Goal: Task Accomplishment & Management: Manage account settings

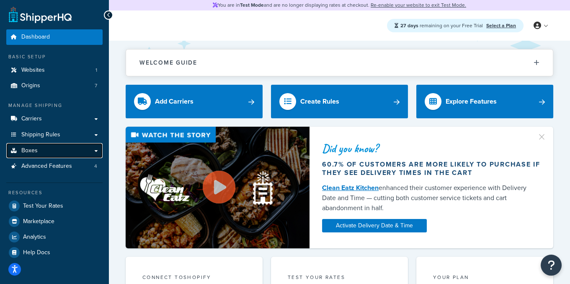
drag, startPoint x: 62, startPoint y: 149, endPoint x: 78, endPoint y: 148, distance: 16.0
click at [62, 149] on link "Boxes" at bounding box center [54, 151] width 96 height 16
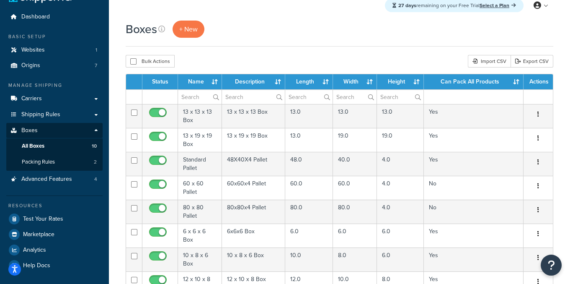
scroll to position [21, 0]
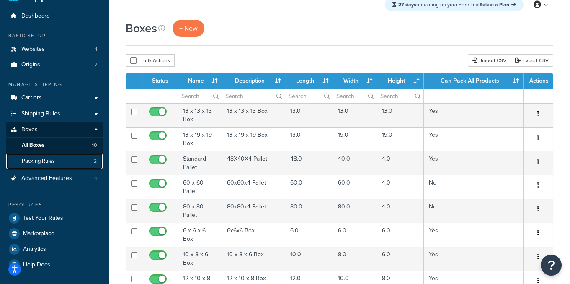
click at [50, 161] on span "Packing Rules" at bounding box center [38, 161] width 33 height 7
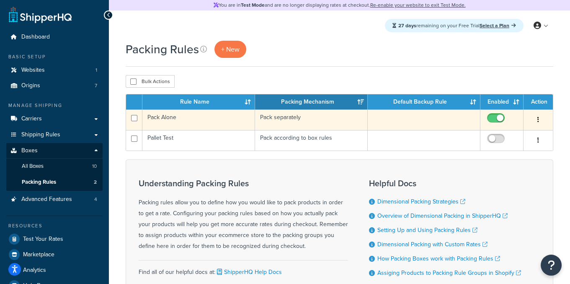
click at [210, 124] on td "Pack Alone" at bounding box center [199, 119] width 113 height 21
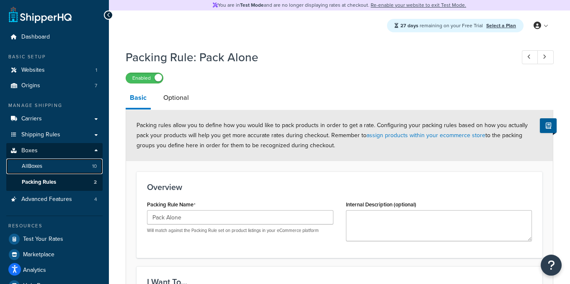
click at [72, 171] on link "All Boxes 10" at bounding box center [54, 166] width 96 height 16
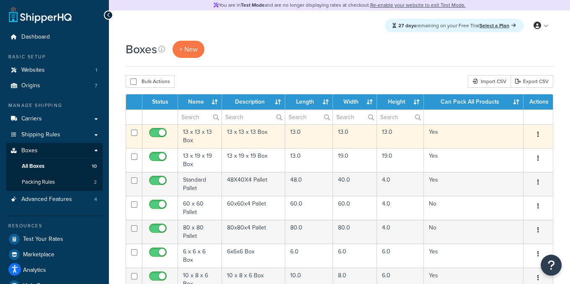
click at [201, 138] on td "13 x 13 x 13 Box" at bounding box center [200, 136] width 44 height 24
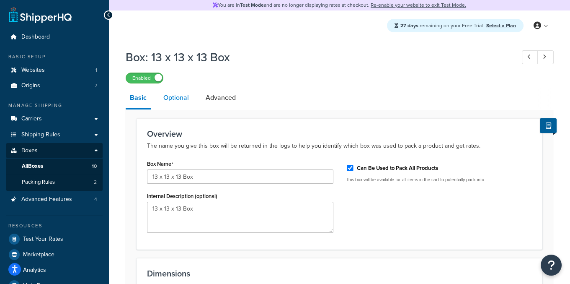
click at [188, 101] on link "Optional" at bounding box center [176, 98] width 34 height 20
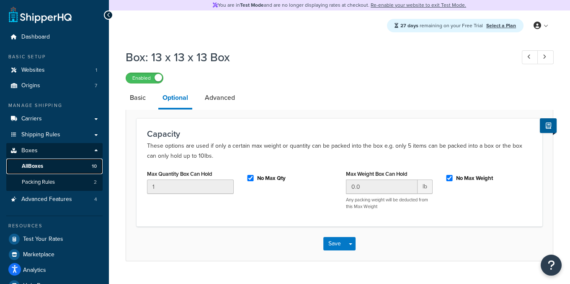
click at [59, 161] on link "All Boxes 10" at bounding box center [54, 166] width 96 height 16
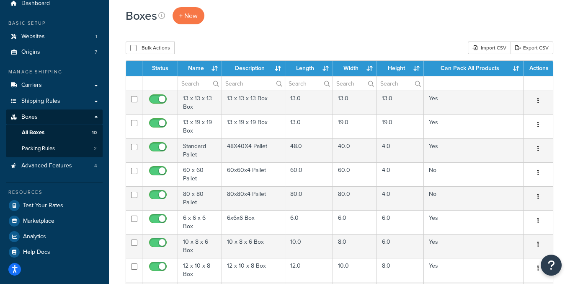
scroll to position [36, 0]
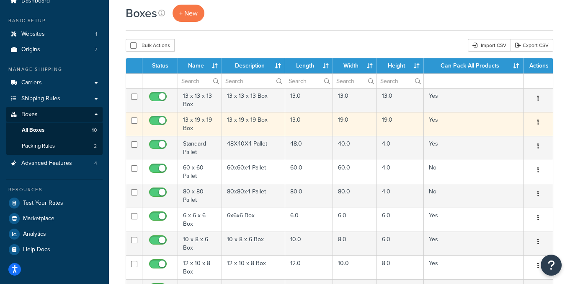
click at [206, 124] on td "13 x 19 x 19 Box" at bounding box center [200, 124] width 44 height 24
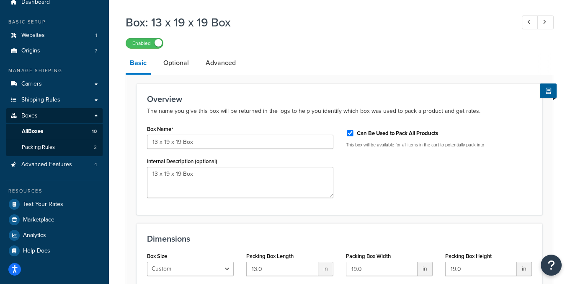
scroll to position [48, 0]
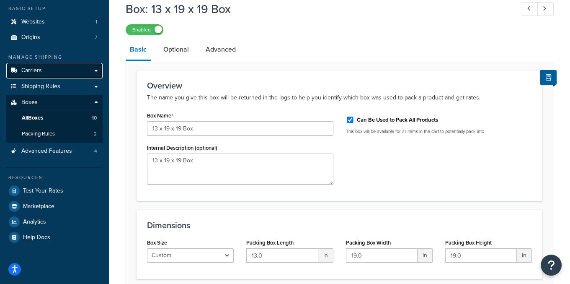
click at [56, 74] on link "Carriers" at bounding box center [54, 71] width 96 height 16
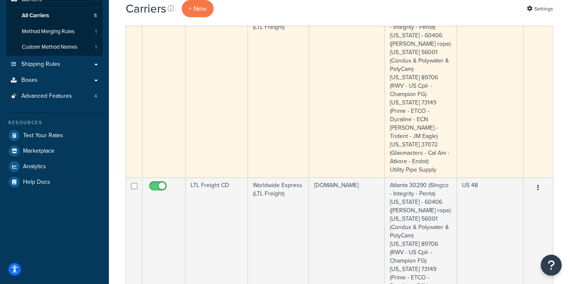
scroll to position [124, 0]
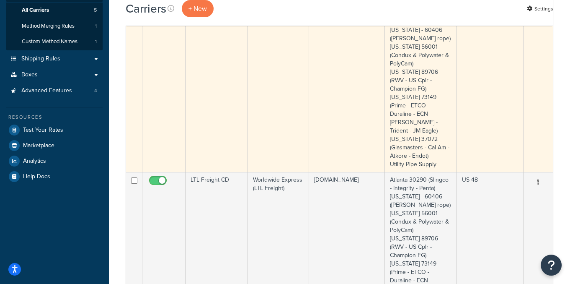
click at [194, 102] on td "LTL Freight LG" at bounding box center [217, 88] width 62 height 166
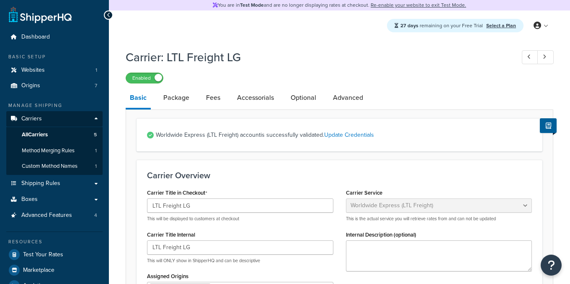
select select "worldwideExpressFreight"
click at [349, 96] on link "Advanced" at bounding box center [348, 98] width 39 height 20
select select "false"
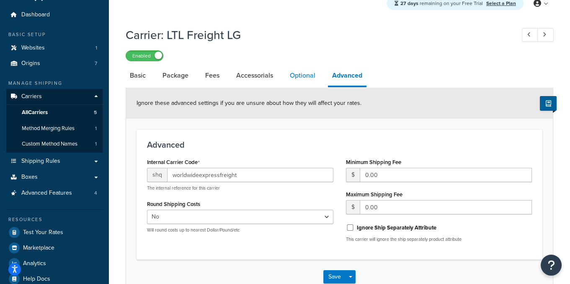
click at [310, 79] on link "Optional" at bounding box center [303, 75] width 34 height 20
select select "70"
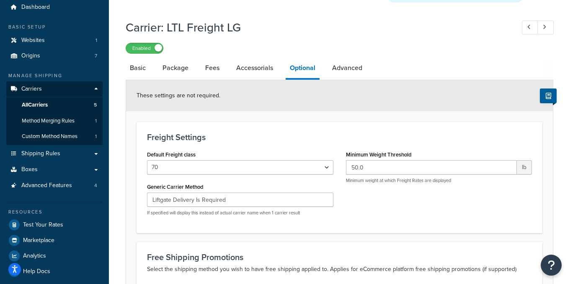
scroll to position [23, 0]
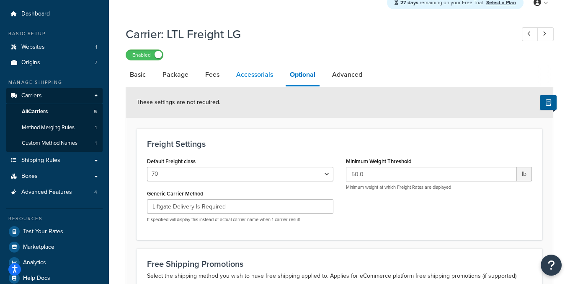
click at [267, 74] on link "Accessorials" at bounding box center [254, 75] width 45 height 20
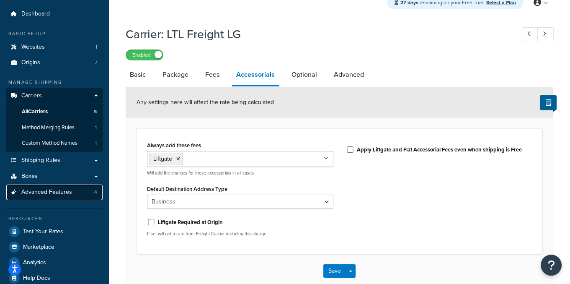
click at [79, 191] on link "Advanced Features 4" at bounding box center [54, 192] width 96 height 16
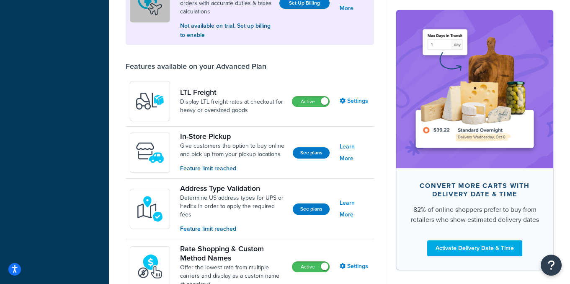
scroll to position [316, 0]
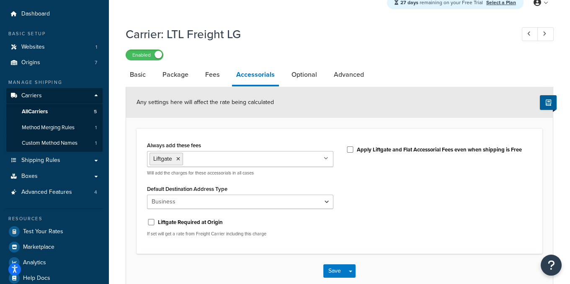
scroll to position [70, 0]
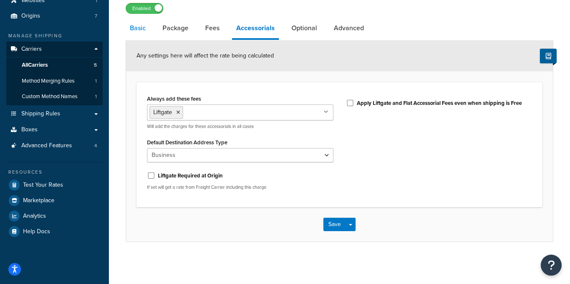
click at [142, 29] on link "Basic" at bounding box center [138, 28] width 24 height 20
select select "worldwideExpressFreight"
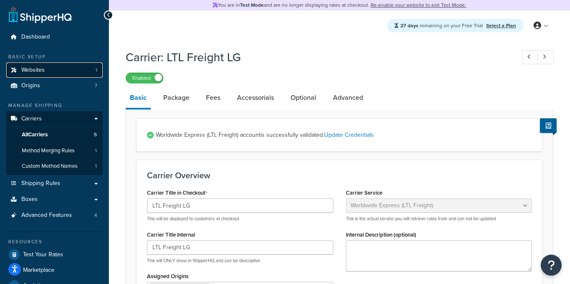
click at [42, 72] on span "Websites" at bounding box center [32, 70] width 23 height 7
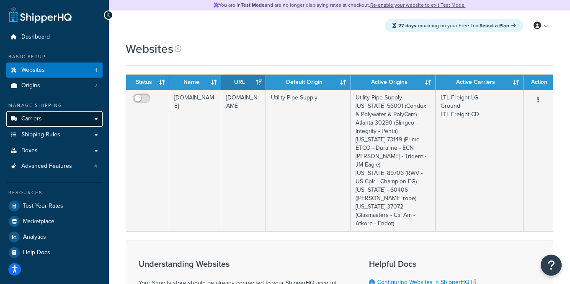
click at [46, 122] on link "Carriers" at bounding box center [54, 119] width 96 height 16
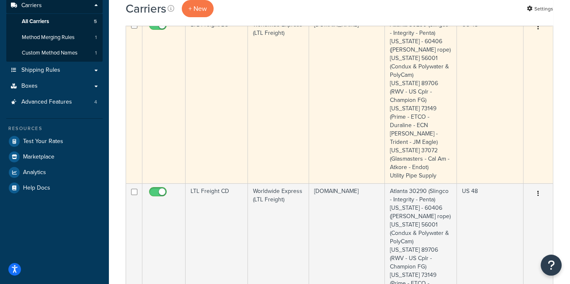
scroll to position [112, 0]
click at [212, 109] on td "LTL Freight LG" at bounding box center [217, 101] width 62 height 166
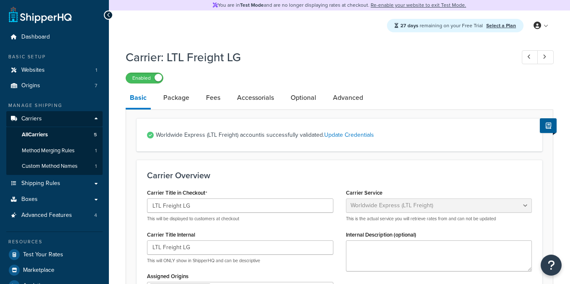
select select "worldwideExpressFreight"
click at [347, 96] on link "Advanced" at bounding box center [348, 98] width 39 height 20
select select "false"
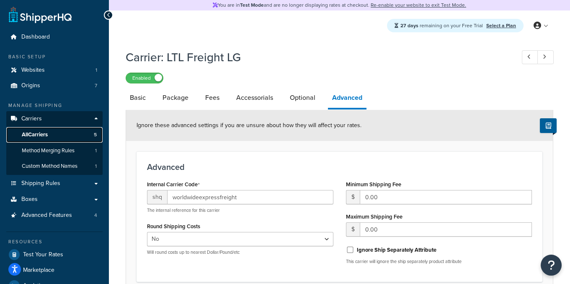
drag, startPoint x: 58, startPoint y: 135, endPoint x: 76, endPoint y: 132, distance: 18.3
click at [58, 135] on link "All Carriers 5" at bounding box center [54, 135] width 96 height 16
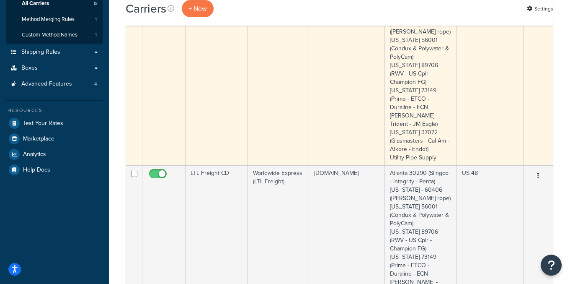
scroll to position [132, 0]
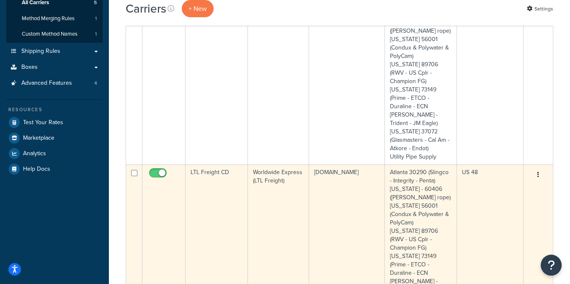
click at [210, 180] on td "LTL Freight CD" at bounding box center [217, 247] width 62 height 166
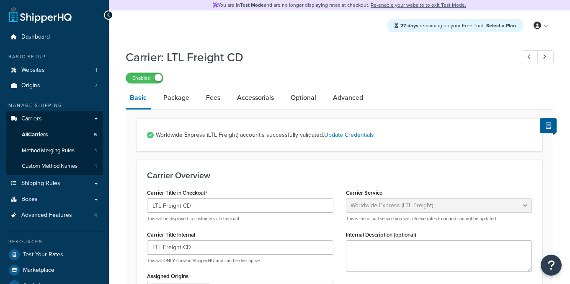
select select "worldwideExpressFreight"
click at [347, 97] on link "Advanced" at bounding box center [348, 98] width 39 height 20
select select "false"
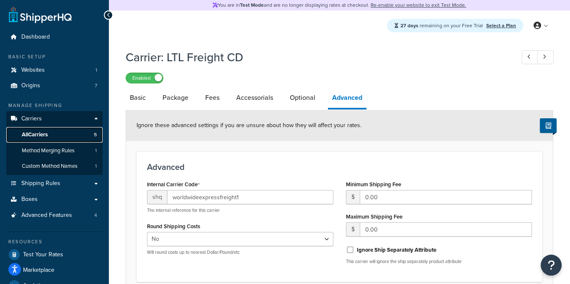
click at [76, 140] on link "All Carriers 5" at bounding box center [54, 135] width 96 height 16
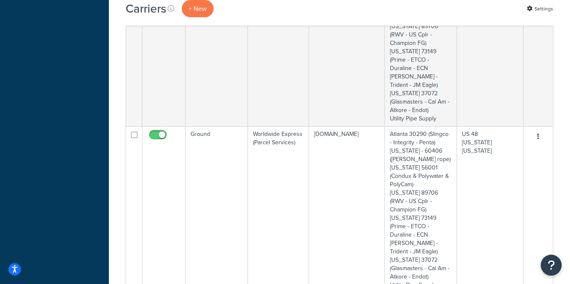
scroll to position [352, 0]
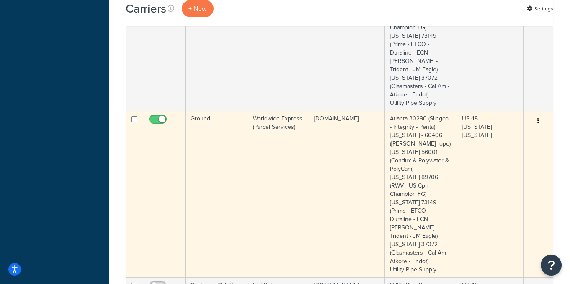
click at [206, 124] on td "Ground" at bounding box center [217, 194] width 62 height 166
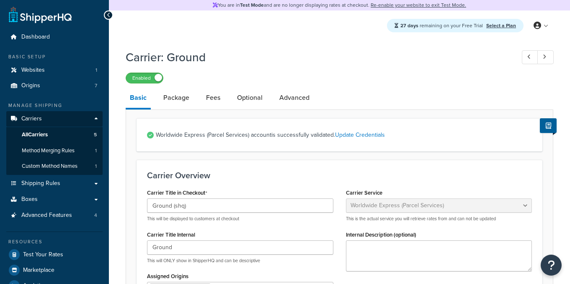
select select "worldwideExpress"
click at [291, 96] on link "Advanced" at bounding box center [294, 98] width 39 height 20
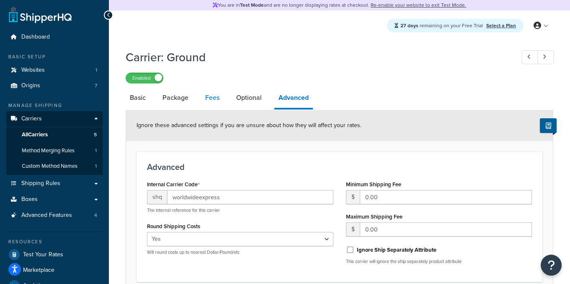
click at [207, 96] on link "Fees" at bounding box center [212, 98] width 23 height 20
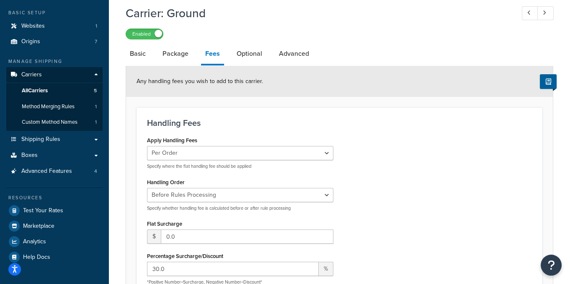
scroll to position [45, 0]
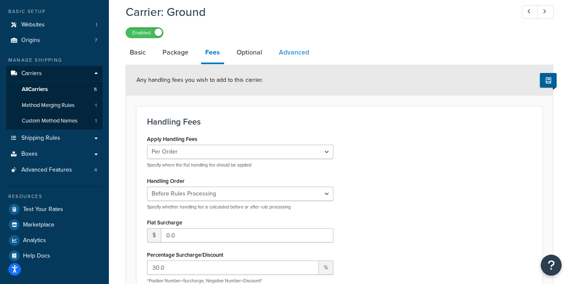
click at [288, 60] on link "Advanced" at bounding box center [294, 52] width 39 height 20
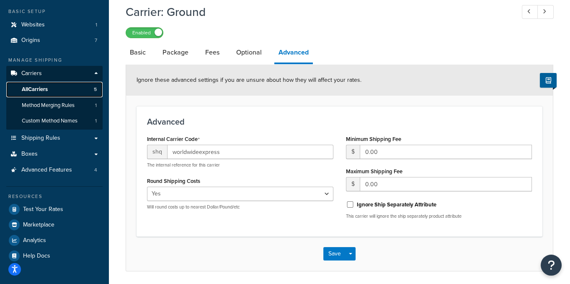
click at [71, 85] on link "All Carriers 5" at bounding box center [54, 90] width 96 height 16
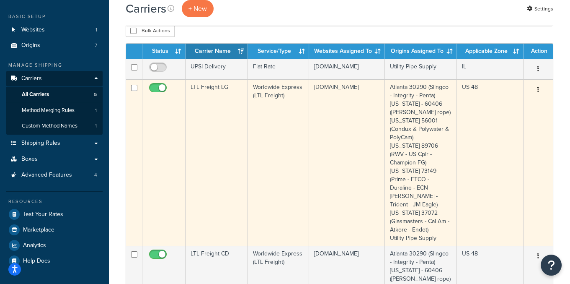
scroll to position [19, 0]
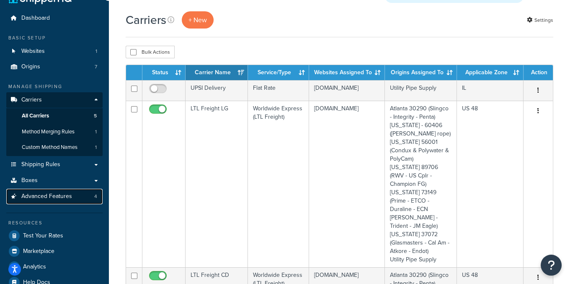
drag, startPoint x: 59, startPoint y: 200, endPoint x: 80, endPoint y: 189, distance: 23.1
click at [59, 200] on span "Advanced Features" at bounding box center [46, 196] width 51 height 7
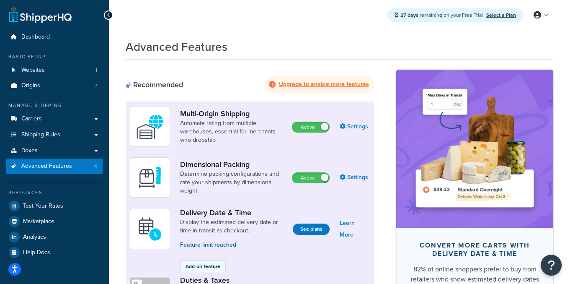
click at [284, 46] on div "Advanced Features" at bounding box center [340, 44] width 428 height 21
click at [75, 137] on link "Shipping Rules" at bounding box center [54, 135] width 96 height 16
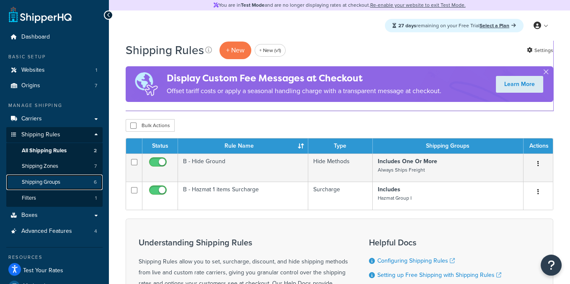
click at [80, 179] on link "Shipping Groups 6" at bounding box center [54, 182] width 96 height 16
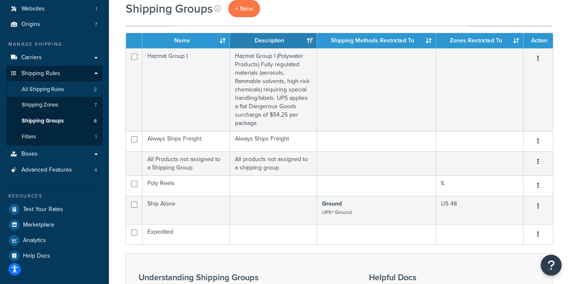
scroll to position [61, 0]
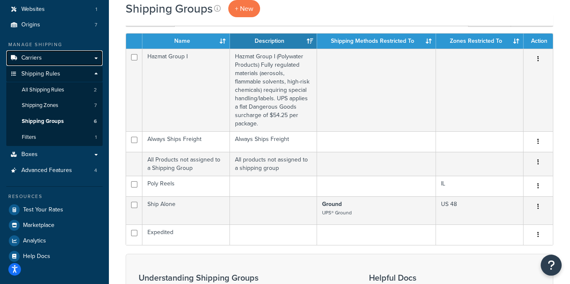
click at [60, 58] on link "Carriers" at bounding box center [54, 58] width 96 height 16
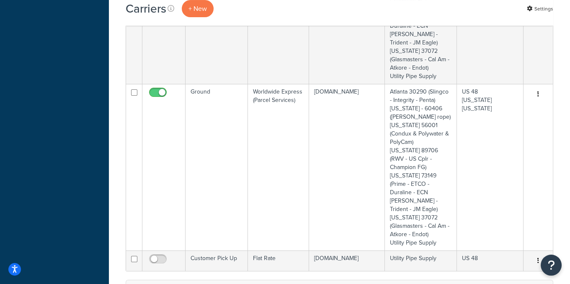
scroll to position [375, 0]
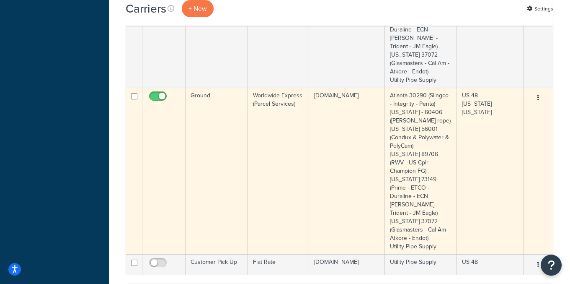
click at [220, 88] on td "Ground" at bounding box center [217, 171] width 62 height 166
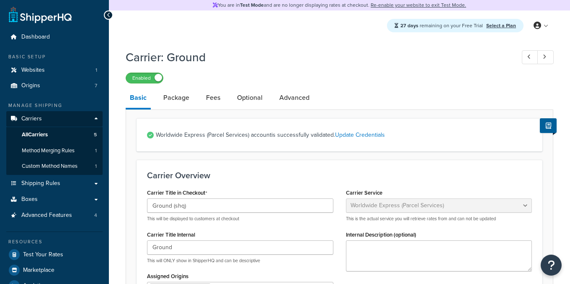
select select "worldwideExpress"
click at [180, 99] on link "Package" at bounding box center [176, 98] width 34 height 20
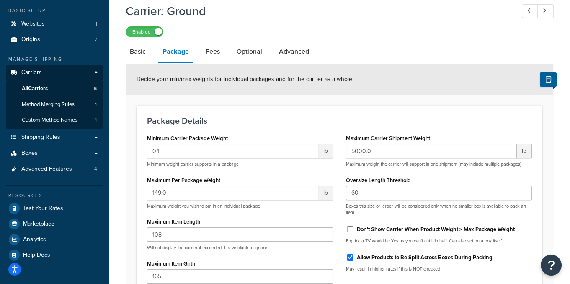
scroll to position [49, 0]
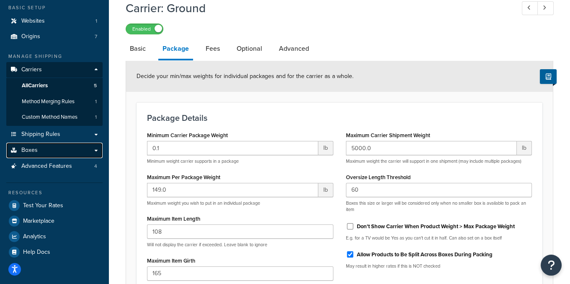
click at [68, 155] on link "Boxes" at bounding box center [54, 151] width 96 height 16
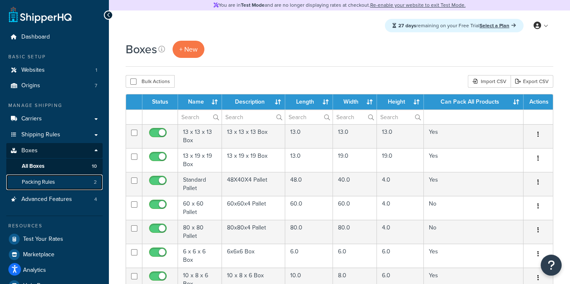
click at [83, 183] on link "Packing Rules 2" at bounding box center [54, 182] width 96 height 16
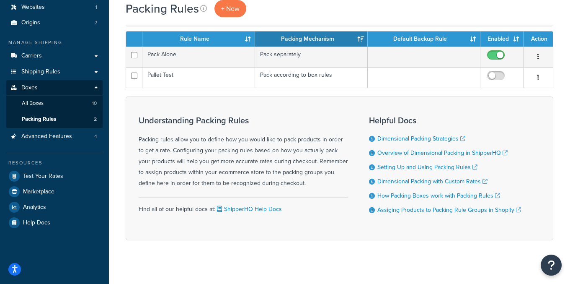
scroll to position [70, 0]
